Goal: Transaction & Acquisition: Purchase product/service

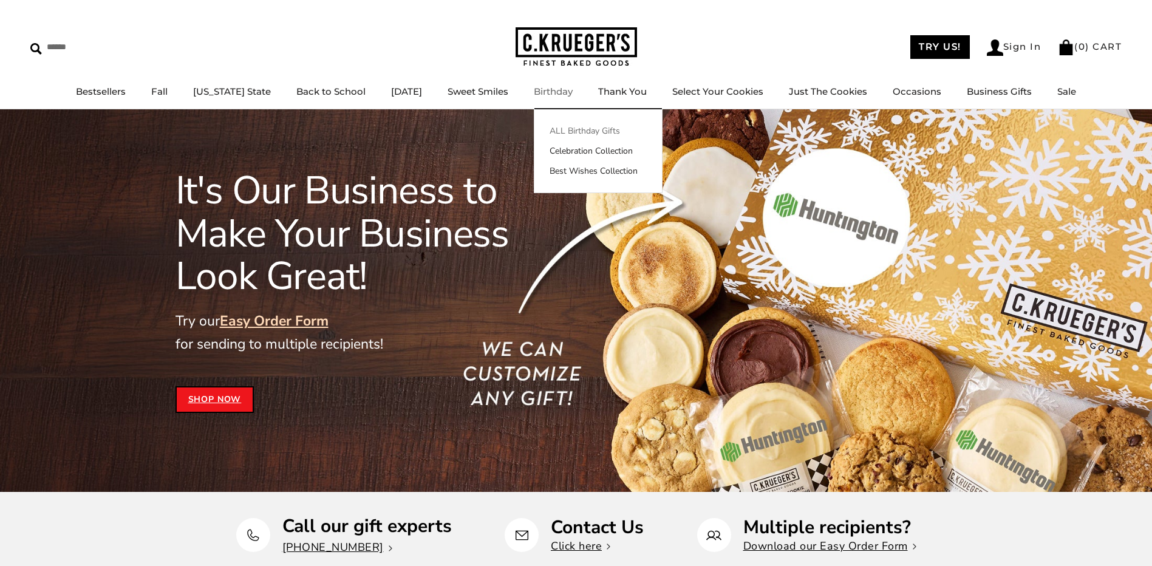
click at [551, 131] on link "ALL Birthday Gifts" at bounding box center [597, 130] width 127 height 13
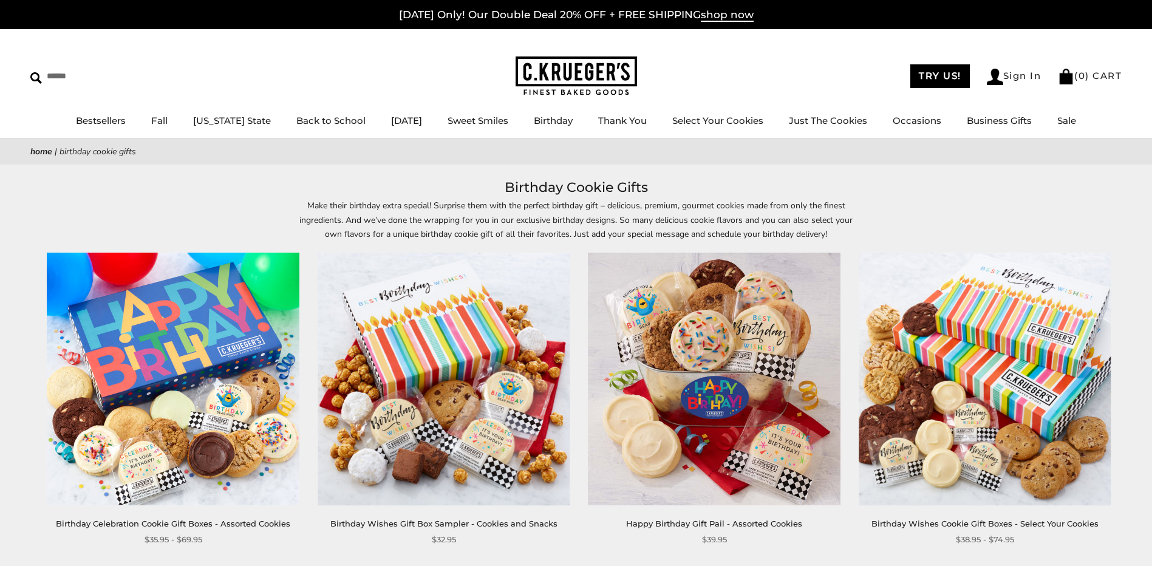
click at [638, 389] on img at bounding box center [714, 379] width 253 height 253
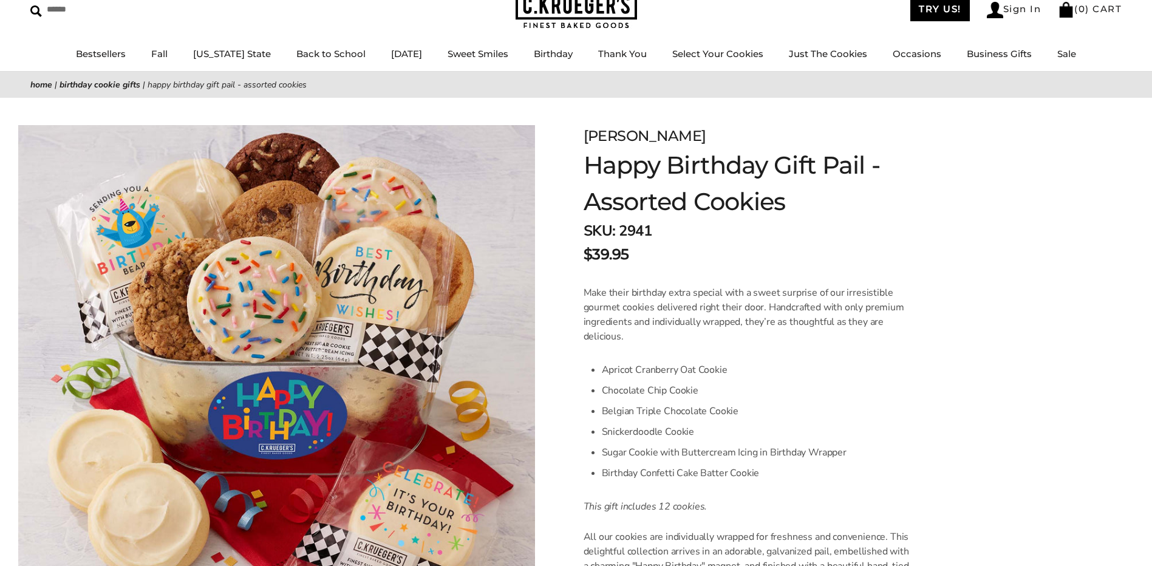
scroll to position [61, 0]
